Goal: Use online tool/utility: Utilize a website feature to perform a specific function

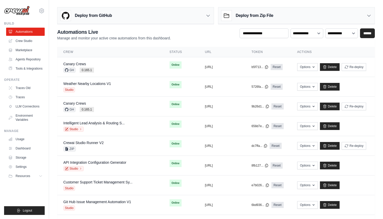
click at [28, 36] on ul "Automations Crew Studio Marketplace Agents Repository Tools & Integrations" at bounding box center [25, 50] width 39 height 45
click at [28, 38] on link "Crew Studio" at bounding box center [26, 41] width 39 height 8
